Goal: Information Seeking & Learning: Learn about a topic

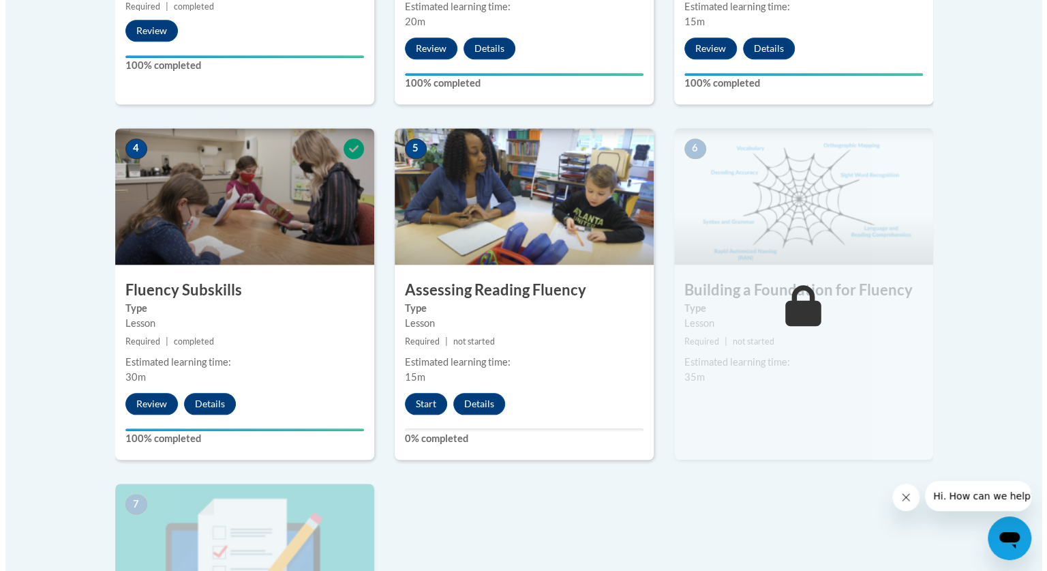
scroll to position [707, 0]
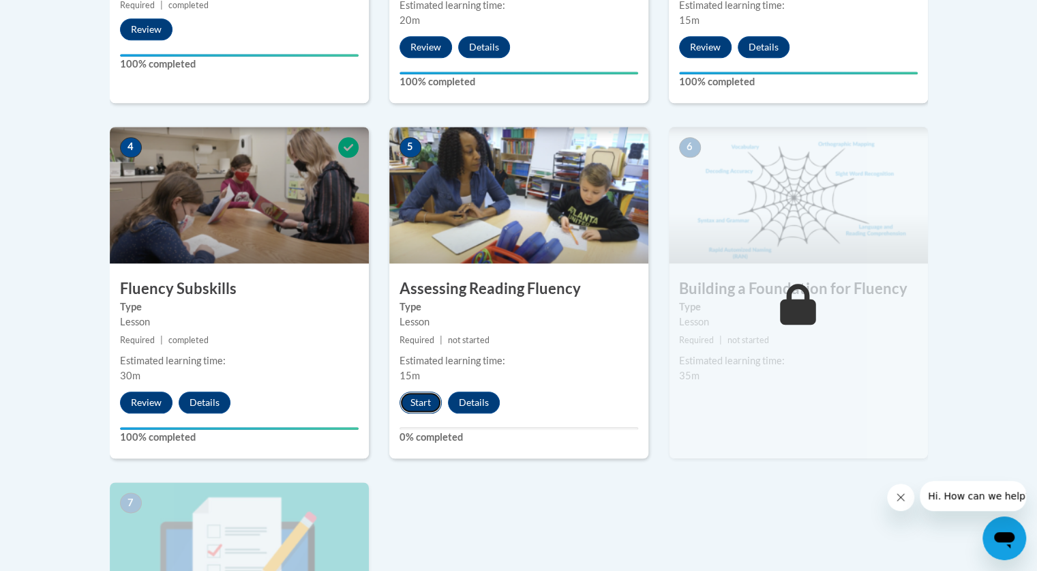
click at [428, 399] on button "Start" at bounding box center [421, 402] width 42 height 22
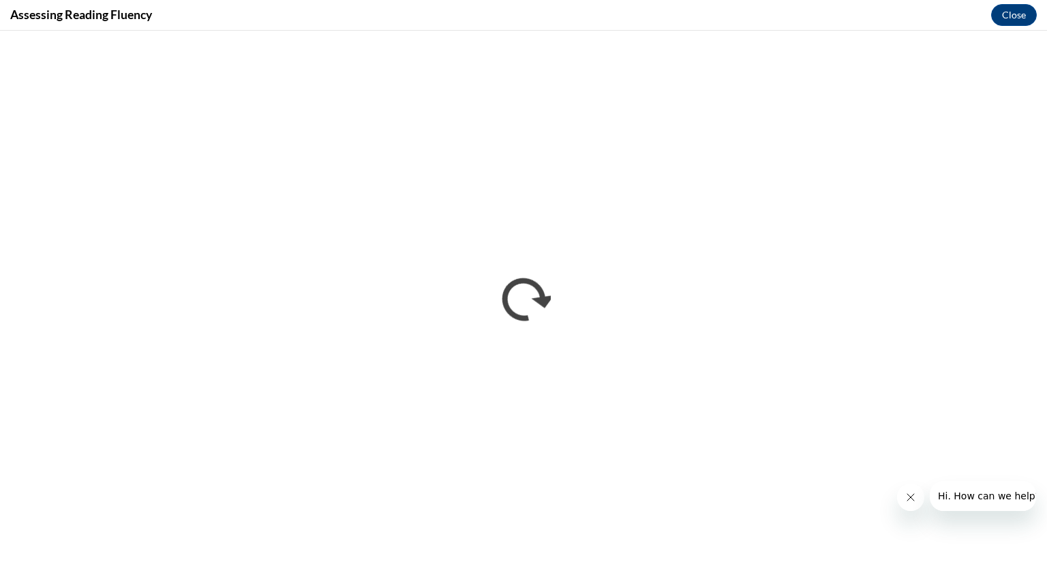
scroll to position [0, 0]
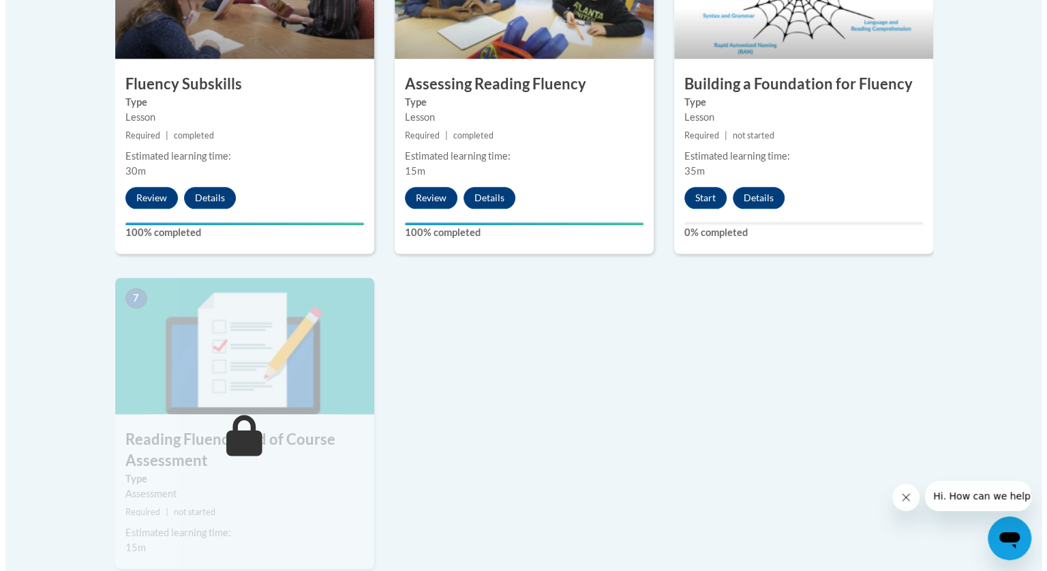
scroll to position [910, 0]
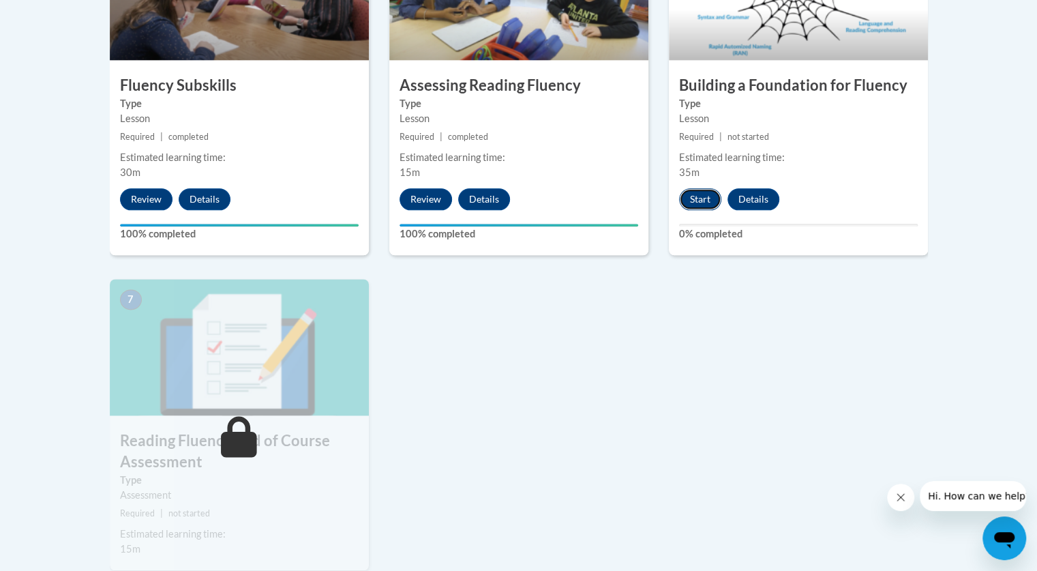
click at [697, 199] on button "Start" at bounding box center [700, 199] width 42 height 22
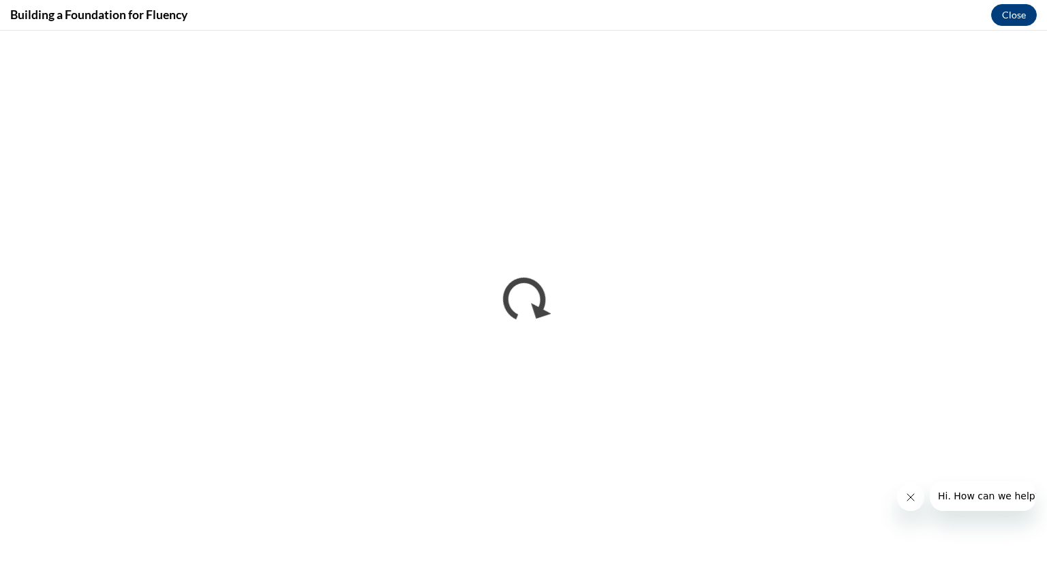
scroll to position [0, 0]
